Goal: Find specific page/section: Find specific page/section

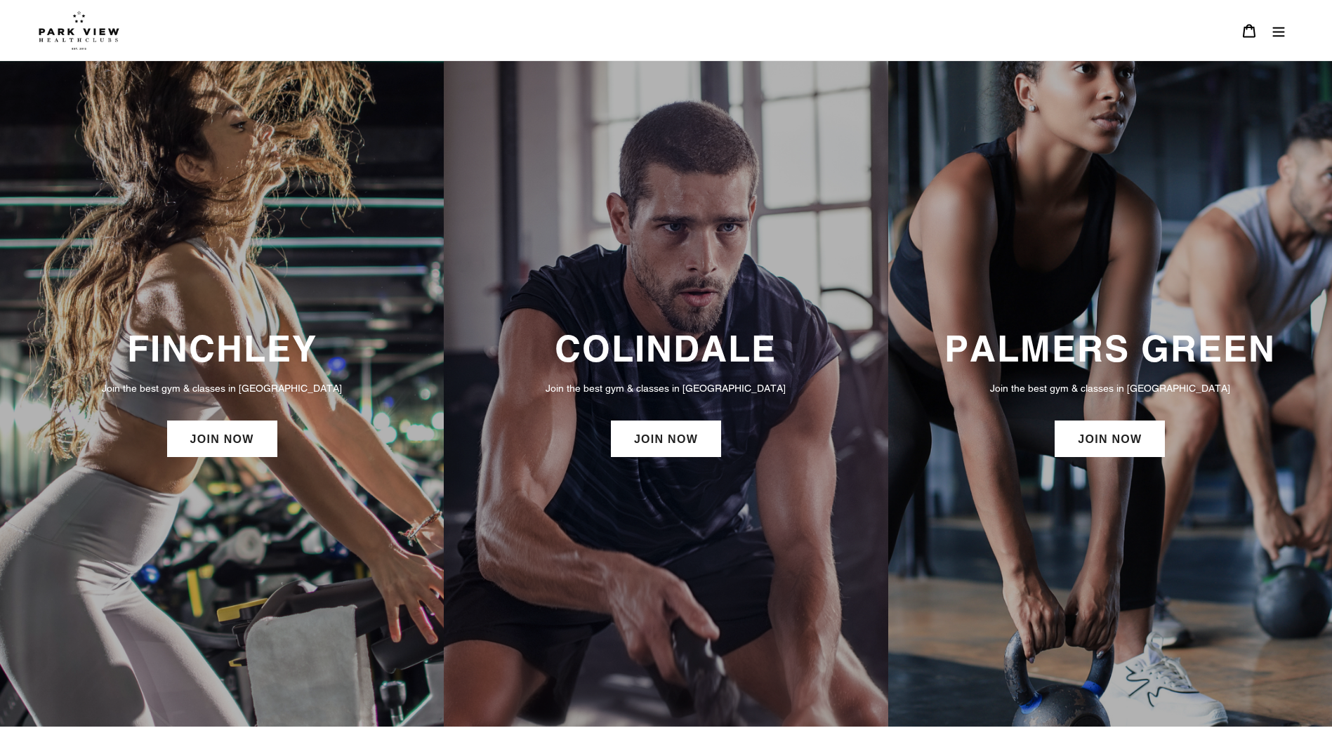
click at [1138, 341] on h3 "PALMERS GREEN" at bounding box center [1110, 348] width 416 height 43
click at [1118, 452] on link "JOIN NOW" at bounding box center [1110, 439] width 110 height 37
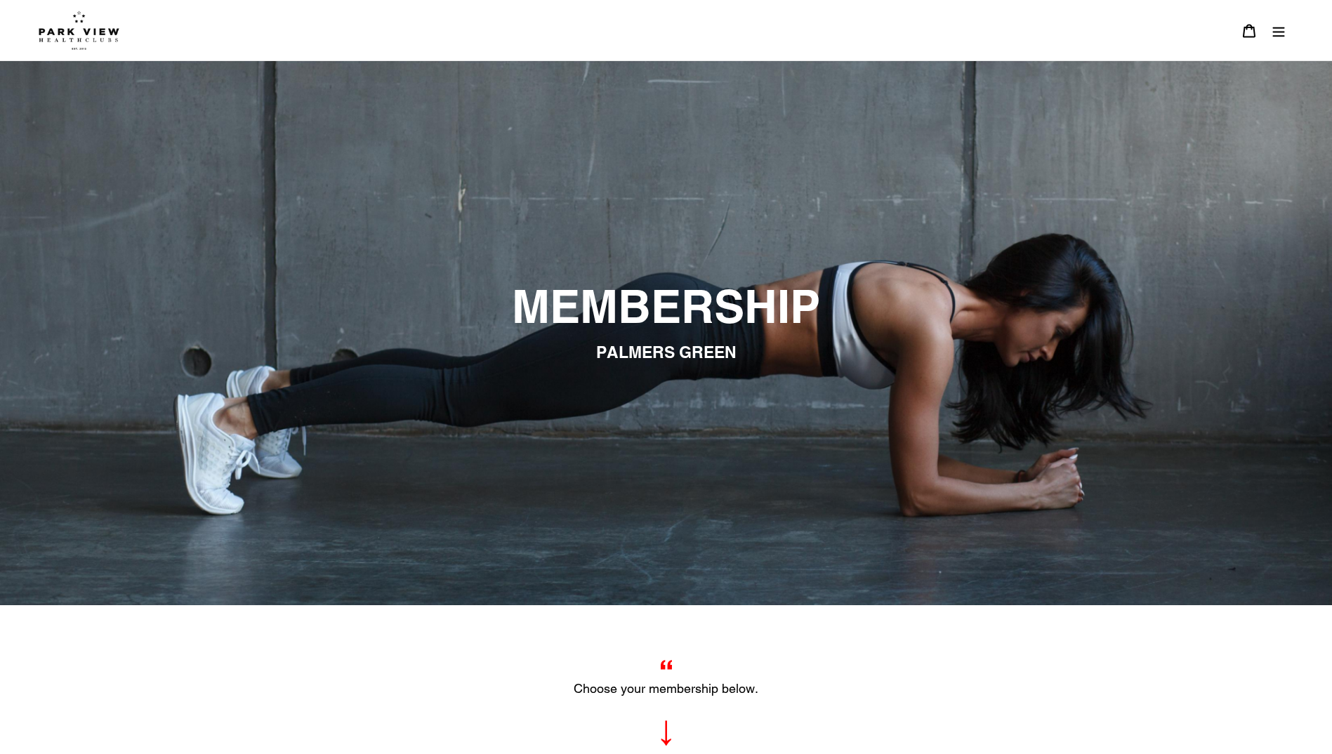
click at [91, 37] on img at bounding box center [79, 30] width 81 height 39
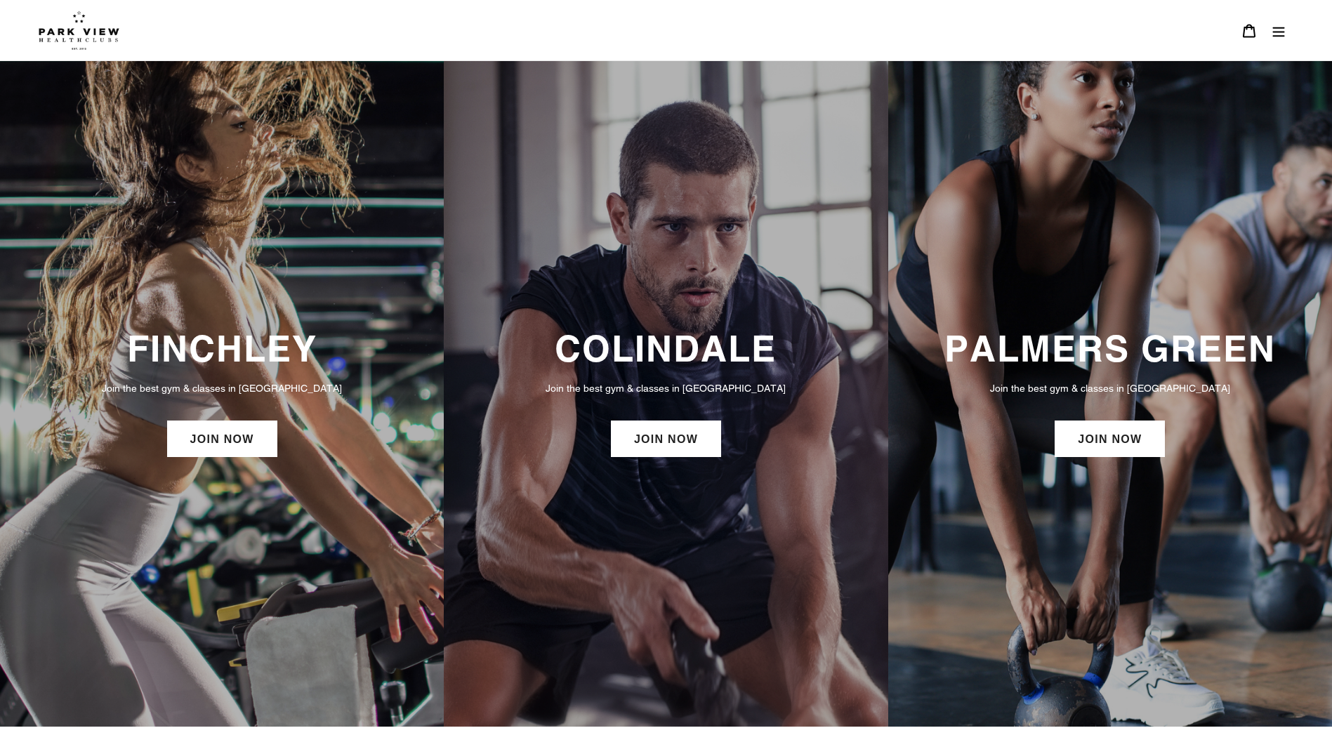
click at [1270, 29] on button "Menu" at bounding box center [1278, 30] width 29 height 30
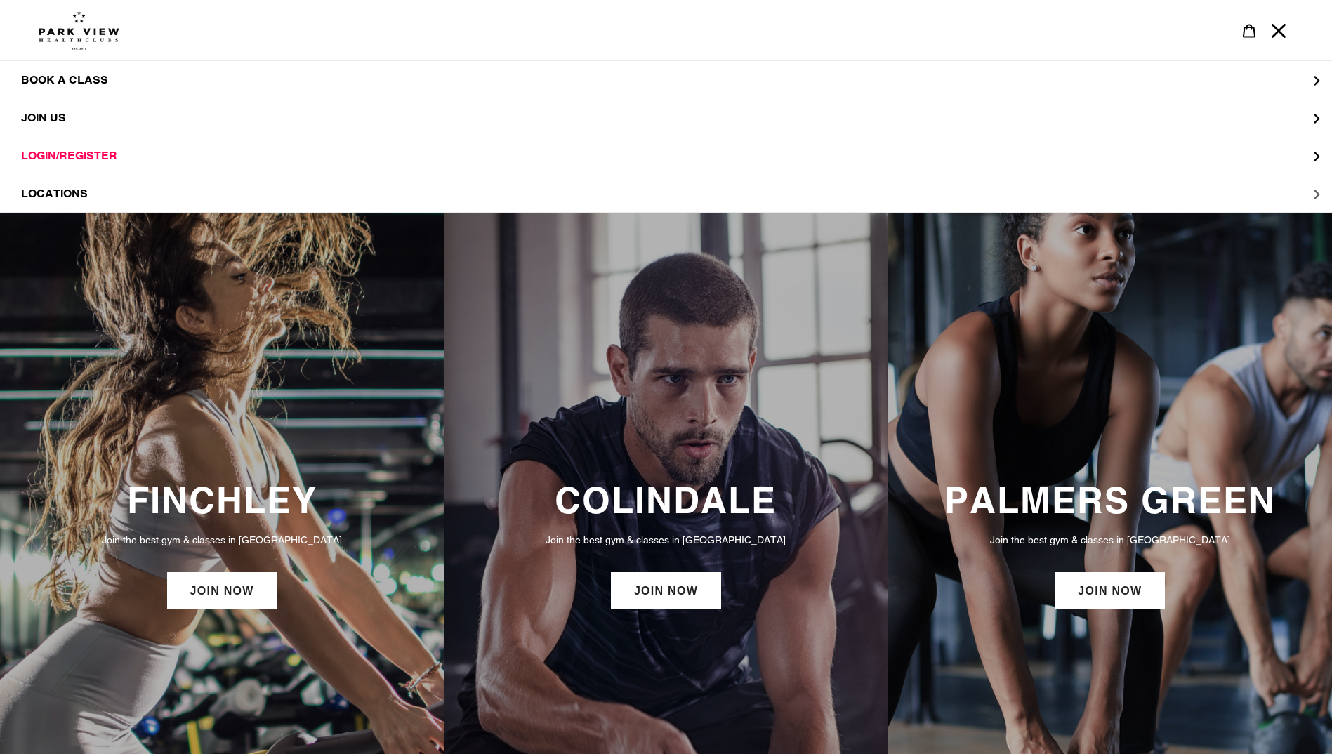
click at [89, 198] on button "LOCATIONS" at bounding box center [666, 194] width 1332 height 38
click at [95, 195] on span "Palmers Green" at bounding box center [99, 194] width 100 height 14
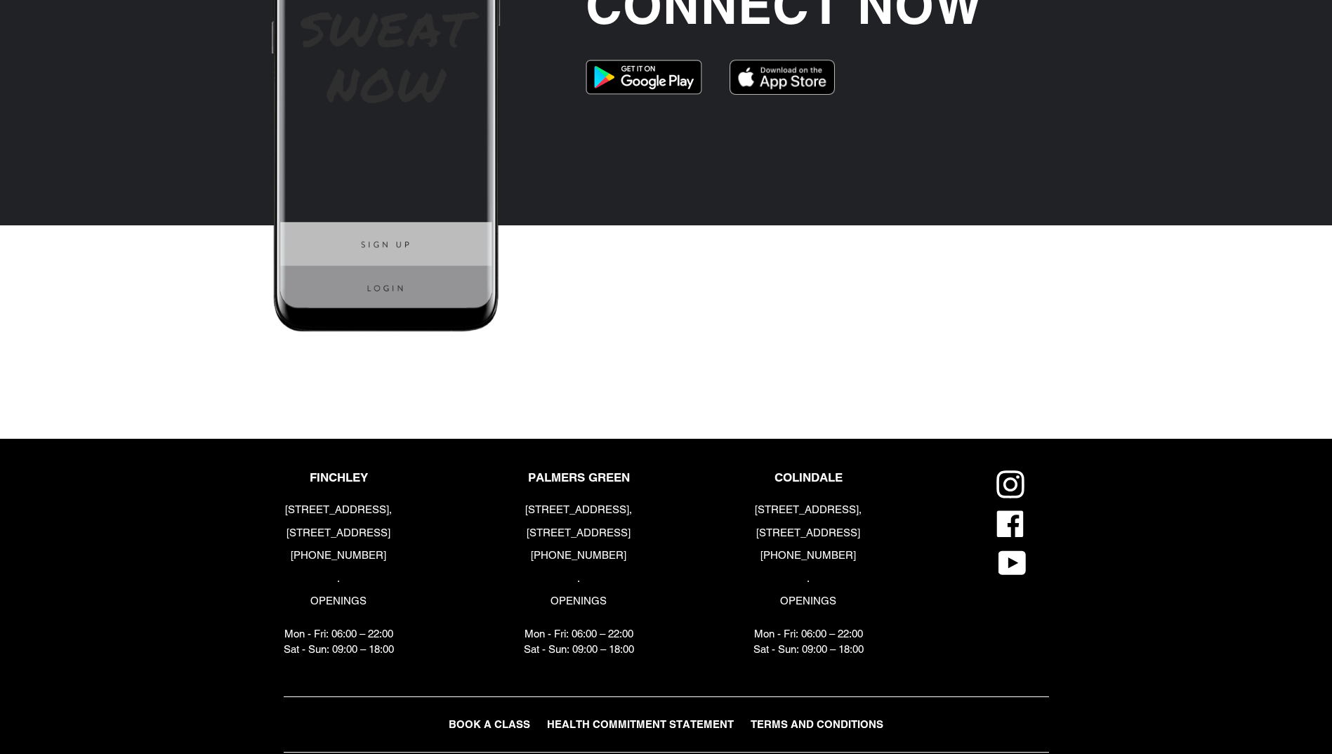
scroll to position [3651, 0]
